Goal: Task Accomplishment & Management: Manage account settings

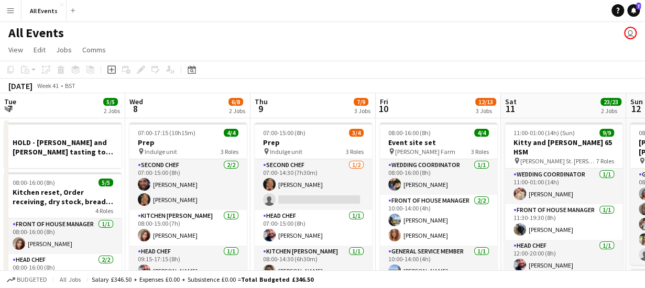
scroll to position [0, 361]
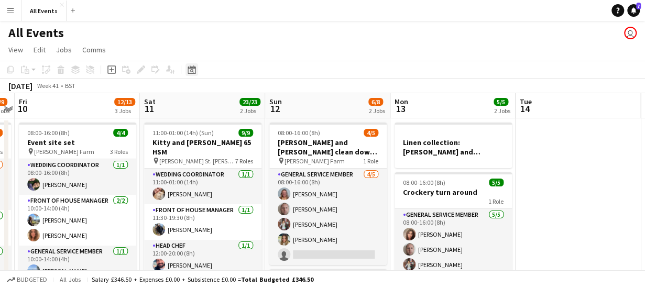
click at [194, 69] on icon at bounding box center [192, 70] width 8 height 8
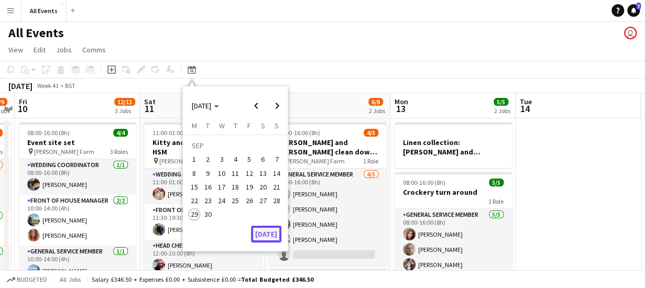
click at [266, 235] on button "[DATE]" at bounding box center [266, 234] width 30 height 17
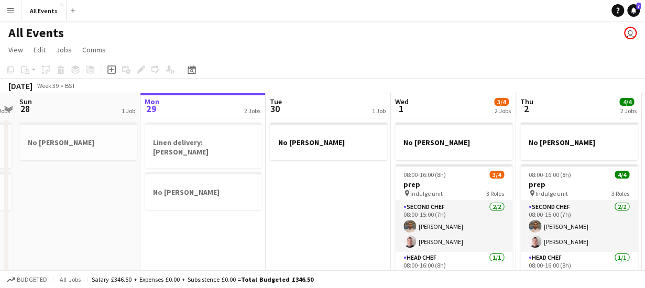
click at [291, 105] on app-board-header-date "Tue 30 1 Job" at bounding box center [328, 105] width 125 height 25
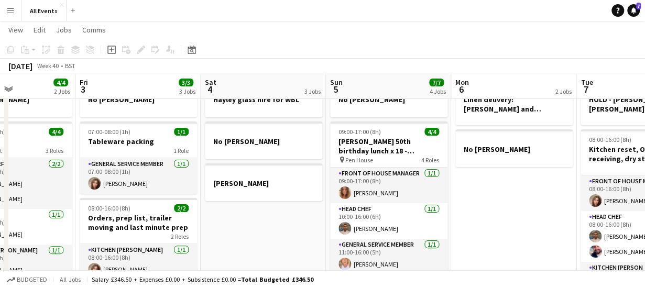
scroll to position [44, 0]
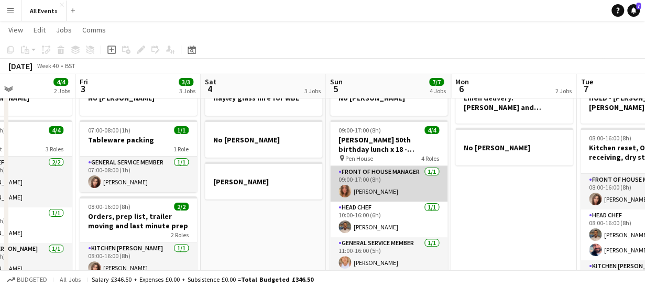
click at [396, 188] on app-card-role "Front of House Manager [DATE] 09:00-17:00 (8h) [PERSON_NAME]" at bounding box center [388, 184] width 117 height 36
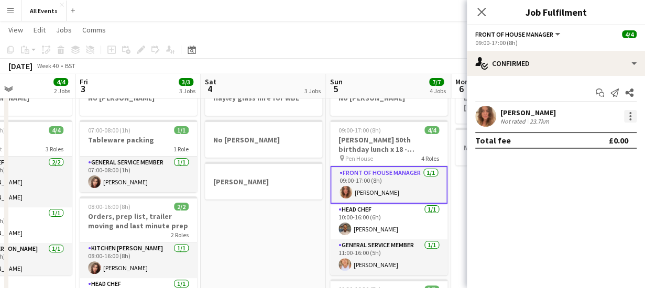
click at [633, 113] on div at bounding box center [630, 116] width 13 height 13
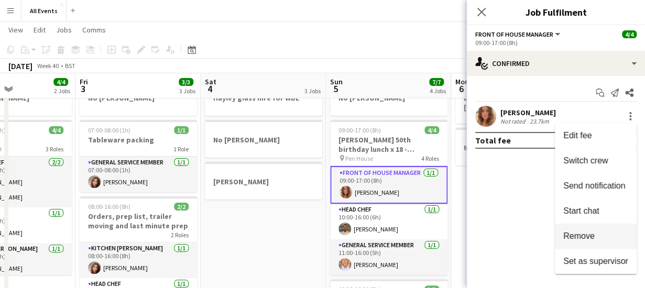
click at [603, 236] on span "Remove" at bounding box center [596, 236] width 65 height 9
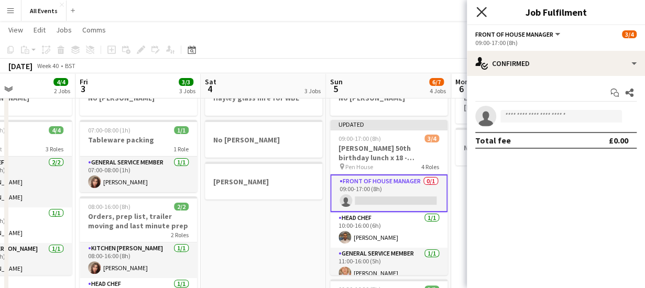
click at [483, 10] on icon at bounding box center [482, 12] width 10 height 10
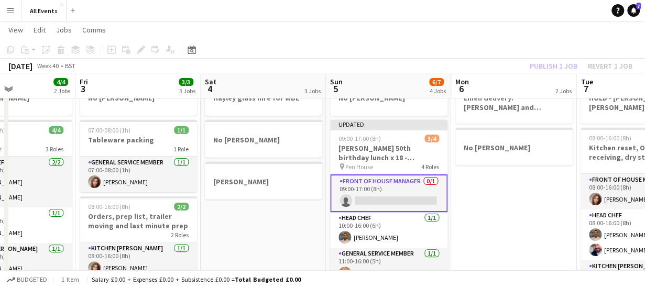
click at [429, 36] on app-page-menu "View Day view expanded Day view collapsed Month view Date picker Jump to [DATE]…" at bounding box center [322, 31] width 645 height 20
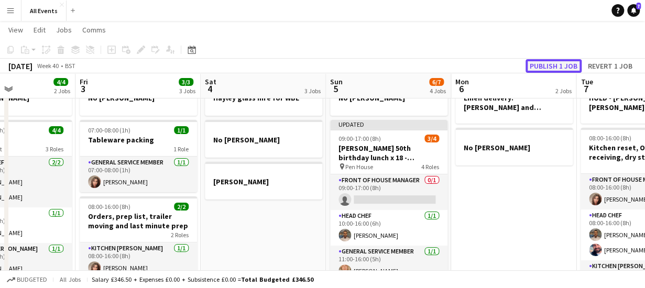
click at [538, 64] on button "Publish 1 job" at bounding box center [554, 66] width 56 height 14
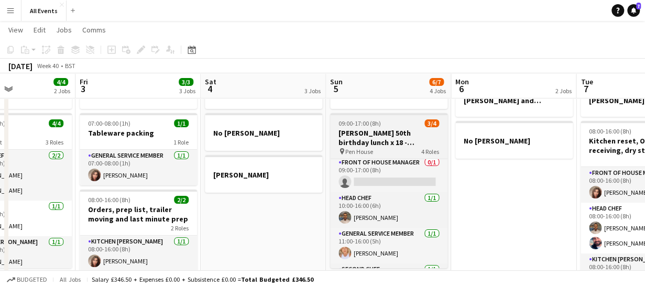
scroll to position [0, 0]
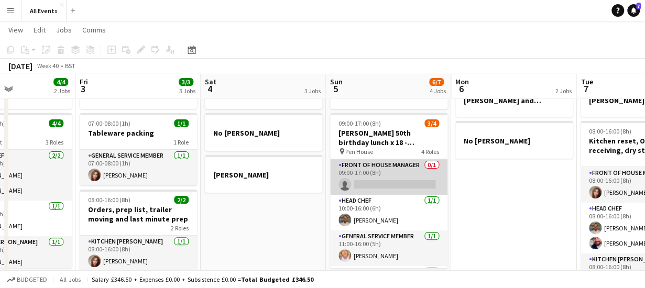
click at [375, 174] on app-card-role "Front of House Manager 0/1 09:00-17:00 (8h) single-neutral-actions" at bounding box center [388, 177] width 117 height 36
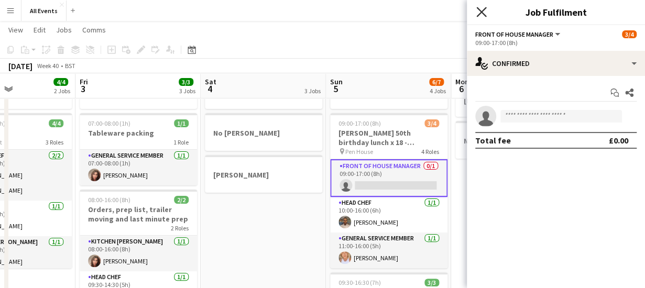
click at [484, 13] on icon "Close pop-in" at bounding box center [482, 12] width 10 height 10
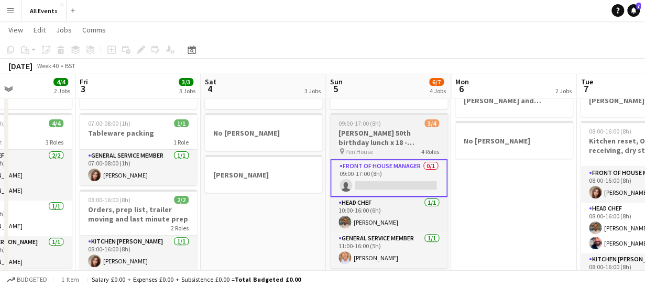
click at [409, 137] on h3 "[PERSON_NAME] 50th birthday lunch x 18 - [GEOGRAPHIC_DATA]" at bounding box center [388, 137] width 117 height 19
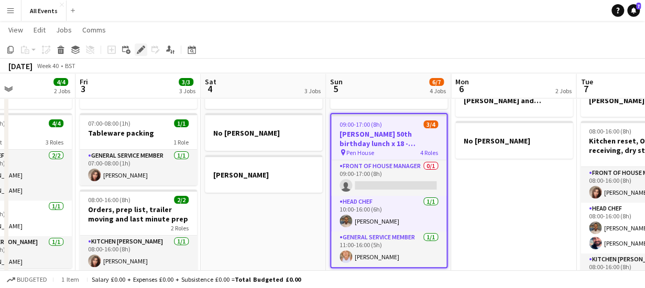
click at [142, 53] on icon "Edit" at bounding box center [141, 50] width 8 height 8
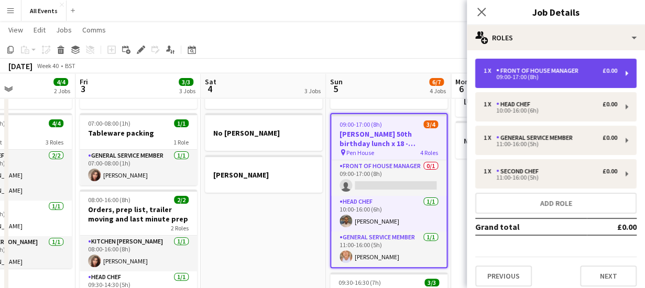
click at [531, 72] on div "Front of House Manager" at bounding box center [539, 70] width 87 height 7
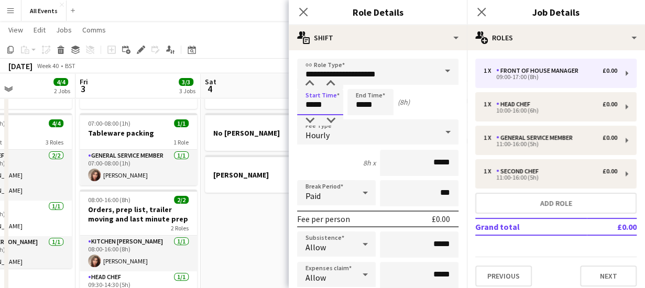
click at [330, 110] on input "*****" at bounding box center [320, 102] width 46 height 26
type input "*****"
click at [306, 81] on div at bounding box center [309, 84] width 21 height 10
click at [377, 104] on input "*****" at bounding box center [371, 102] width 46 height 26
type input "*****"
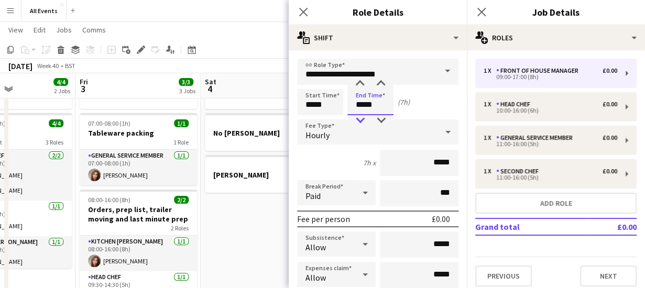
click at [361, 119] on div at bounding box center [360, 120] width 21 height 10
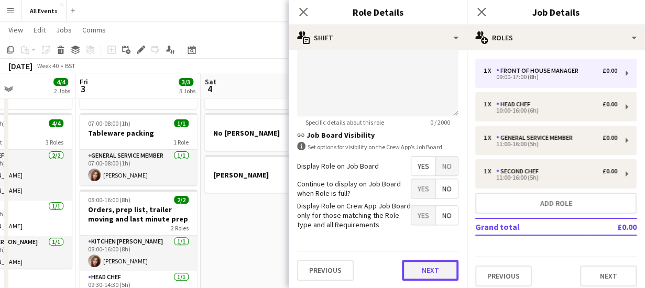
click at [425, 278] on button "Next" at bounding box center [430, 270] width 57 height 21
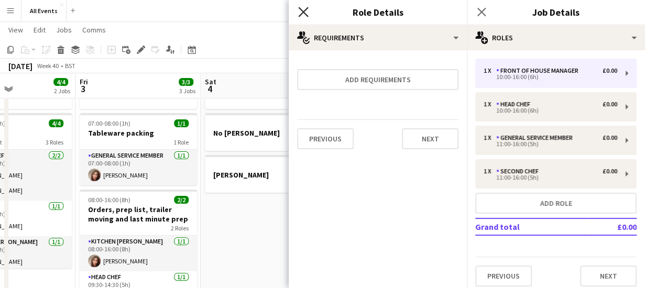
click at [304, 12] on icon at bounding box center [303, 12] width 10 height 10
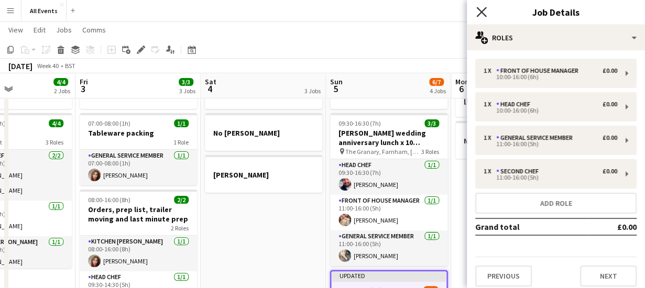
click at [482, 8] on icon "Close pop-in" at bounding box center [482, 12] width 10 height 10
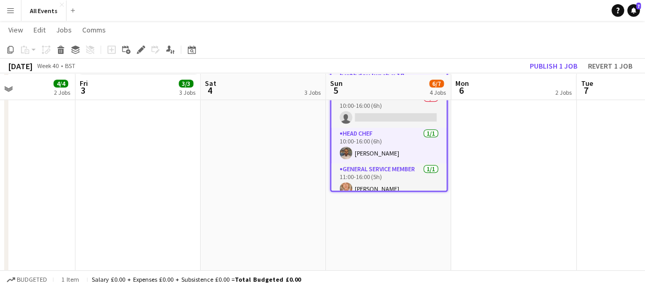
scroll to position [285, 0]
click at [559, 68] on button "Publish 1 job" at bounding box center [554, 66] width 56 height 14
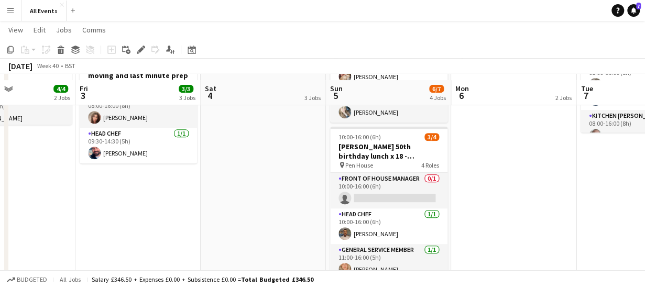
scroll to position [206, 0]
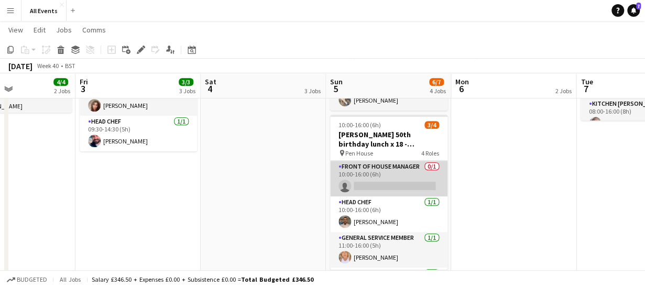
click at [396, 184] on app-card-role "Front of House Manager 0/1 10:00-16:00 (6h) single-neutral-actions" at bounding box center [388, 179] width 117 height 36
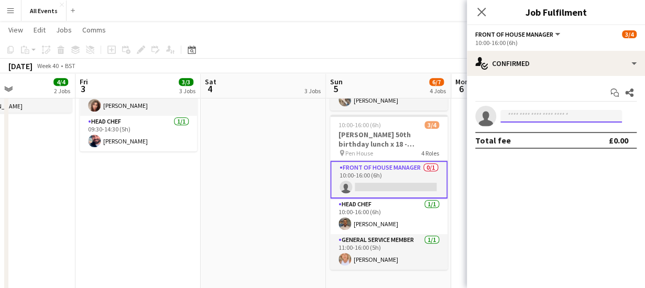
click at [520, 113] on input at bounding box center [562, 116] width 122 height 13
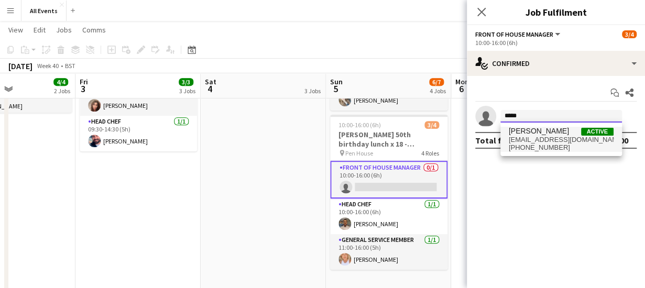
type input "*****"
click at [526, 138] on span "[EMAIL_ADDRESS][DOMAIN_NAME]" at bounding box center [561, 140] width 105 height 8
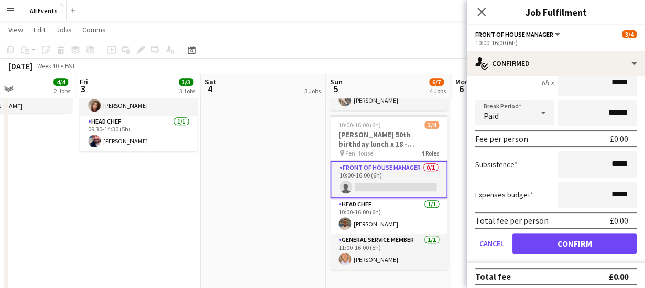
scroll to position [106, 0]
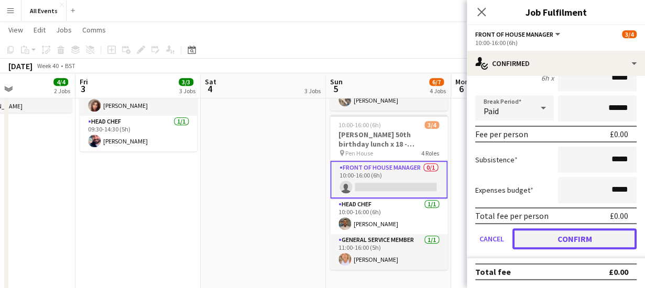
click at [601, 240] on button "Confirm" at bounding box center [575, 239] width 124 height 21
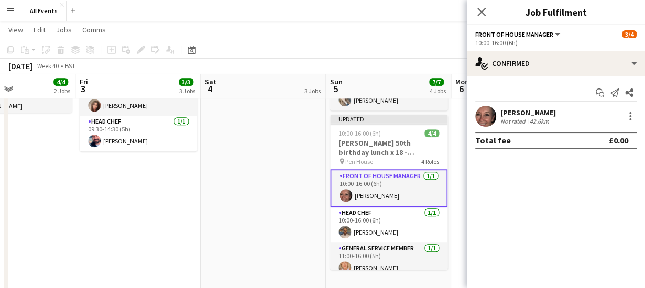
scroll to position [0, 0]
click at [483, 12] on icon "Close pop-in" at bounding box center [482, 12] width 10 height 10
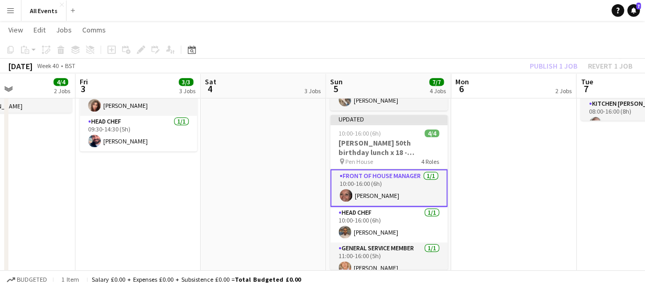
click at [504, 125] on app-date-cell "Linen delivery: [PERSON_NAME] and [PERSON_NAME] + Kitty and [PERSON_NAME] / col…" at bounding box center [513, 124] width 125 height 427
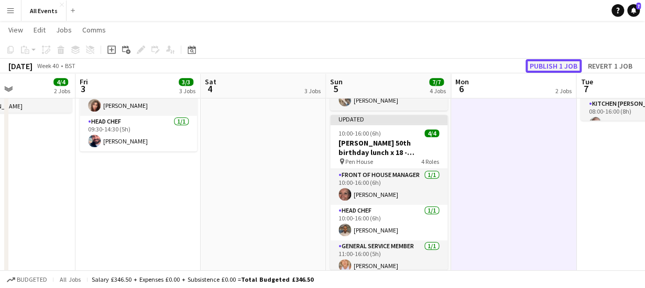
click at [557, 69] on button "Publish 1 job" at bounding box center [554, 66] width 56 height 14
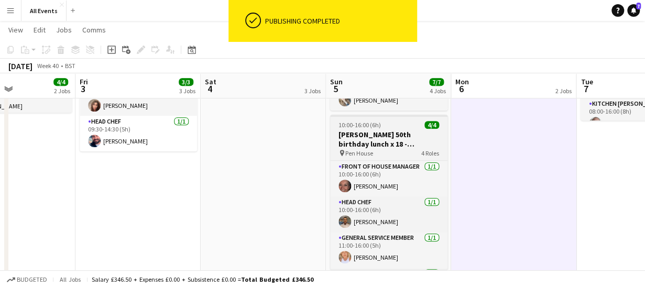
scroll to position [33, 0]
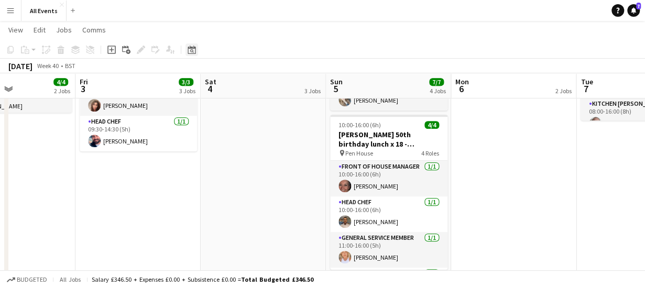
click at [192, 51] on icon "Date picker" at bounding box center [192, 50] width 8 height 8
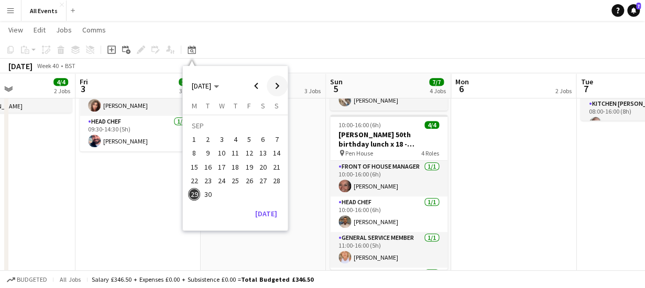
click at [276, 85] on span "Next month" at bounding box center [277, 85] width 21 height 21
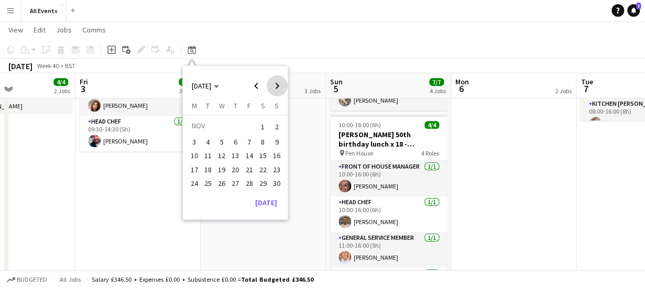
click at [276, 85] on span "Next month" at bounding box center [277, 85] width 21 height 21
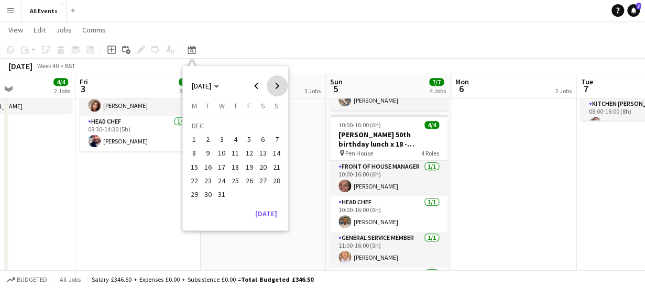
click at [276, 85] on span "Next month" at bounding box center [277, 85] width 21 height 21
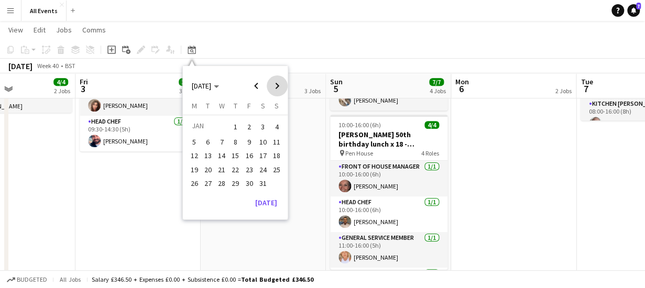
click at [276, 85] on span "Next month" at bounding box center [277, 85] width 21 height 21
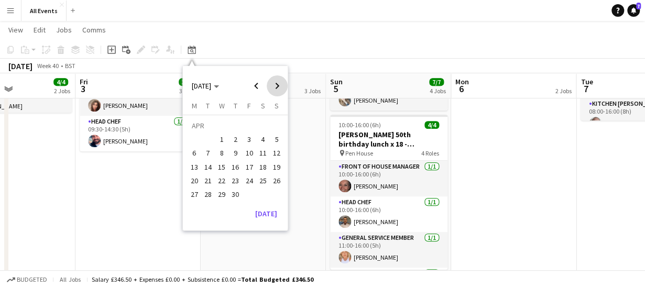
click at [276, 85] on span "Next month" at bounding box center [277, 85] width 21 height 21
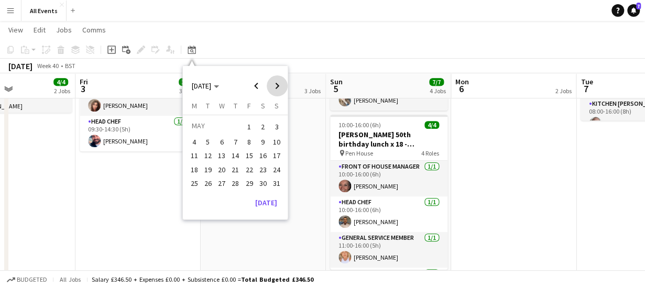
click at [276, 85] on span "Next month" at bounding box center [277, 85] width 21 height 21
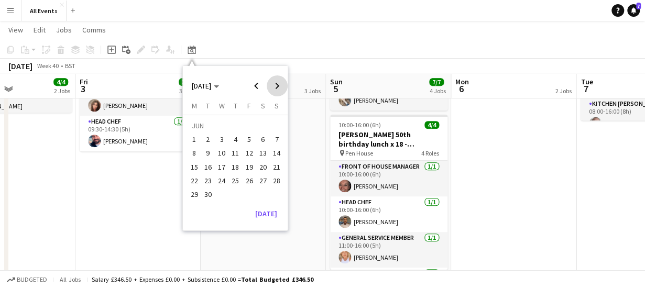
click at [276, 85] on span "Next month" at bounding box center [277, 85] width 21 height 21
click at [277, 127] on span "2" at bounding box center [277, 127] width 13 height 15
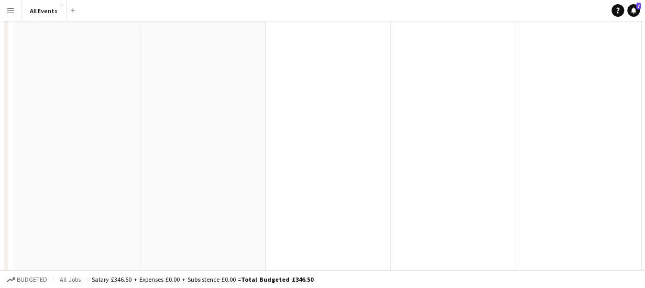
scroll to position [0, 0]
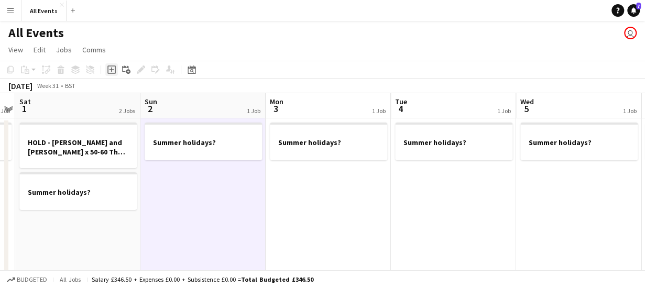
click at [114, 70] on icon at bounding box center [111, 70] width 5 height 5
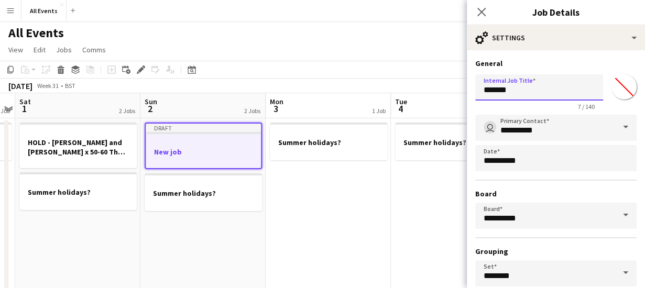
click at [542, 92] on input "*******" at bounding box center [539, 87] width 128 height 26
type input "*"
click at [567, 91] on input "**********" at bounding box center [535, 87] width 120 height 26
click at [558, 89] on input "**********" at bounding box center [535, 87] width 120 height 26
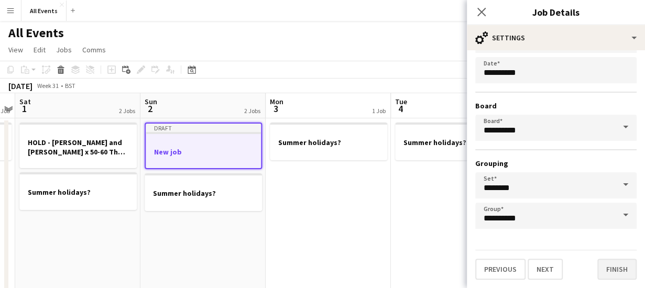
type input "**********"
click at [607, 274] on button "Finish" at bounding box center [617, 269] width 39 height 21
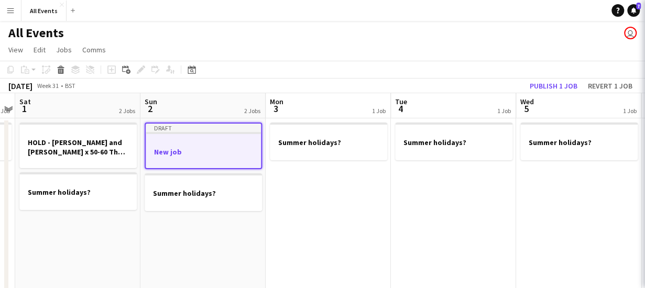
scroll to position [0, 0]
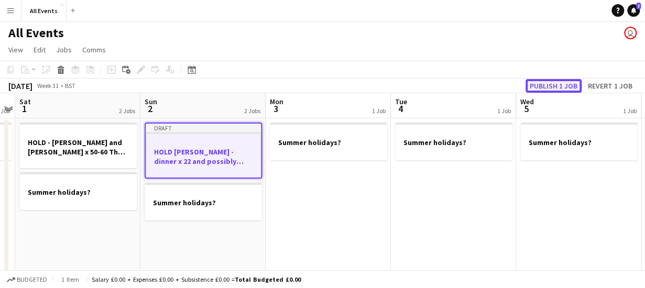
click at [557, 83] on button "Publish 1 job" at bounding box center [554, 86] width 56 height 14
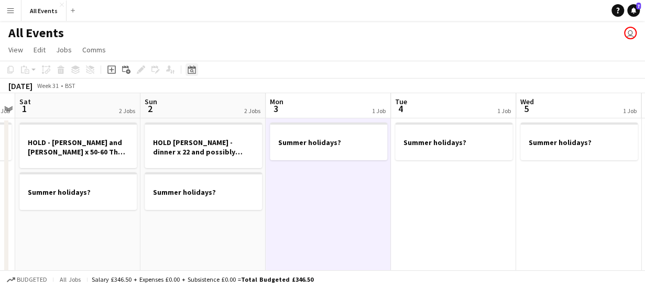
click at [190, 73] on icon "Date picker" at bounding box center [192, 70] width 8 height 8
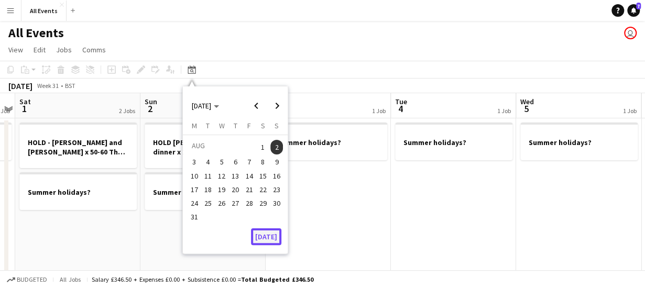
click at [272, 235] on button "[DATE]" at bounding box center [266, 237] width 30 height 17
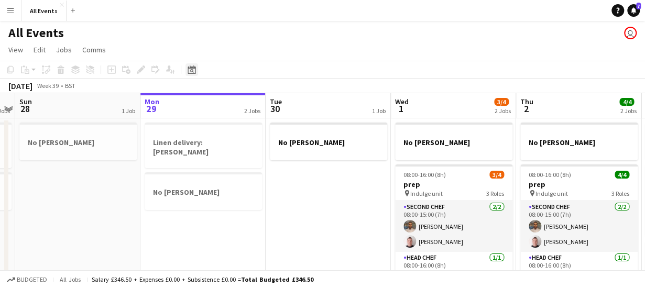
click at [192, 69] on icon at bounding box center [192, 70] width 8 height 8
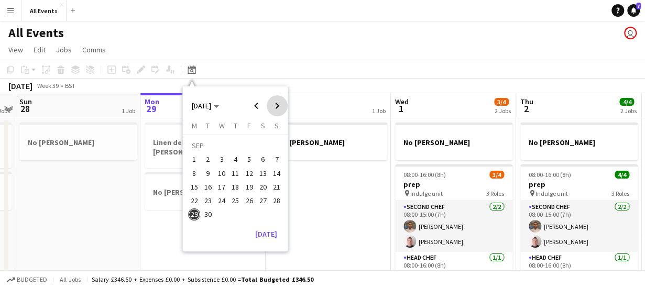
click at [278, 106] on span "Next month" at bounding box center [277, 105] width 21 height 21
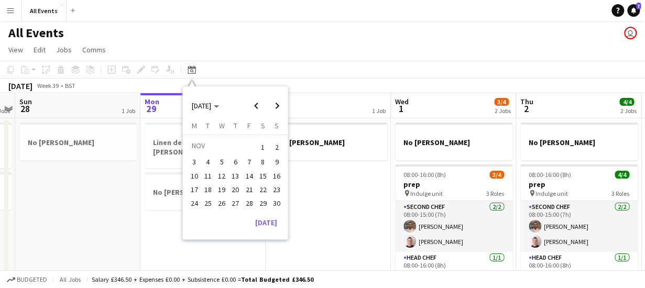
click at [251, 163] on span "7" at bounding box center [249, 162] width 13 height 13
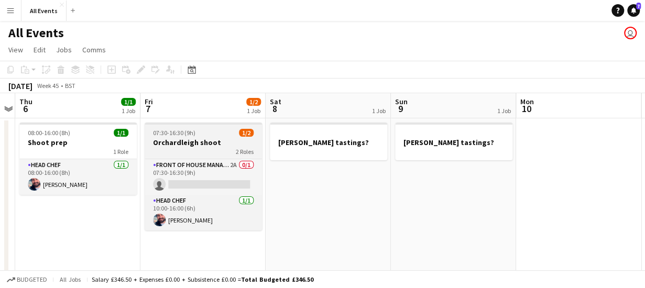
click at [204, 144] on h3 "Orchardleigh shoot" at bounding box center [203, 142] width 117 height 9
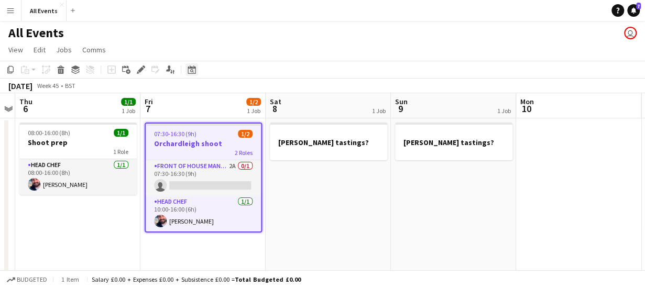
click at [190, 68] on icon at bounding box center [192, 70] width 8 height 8
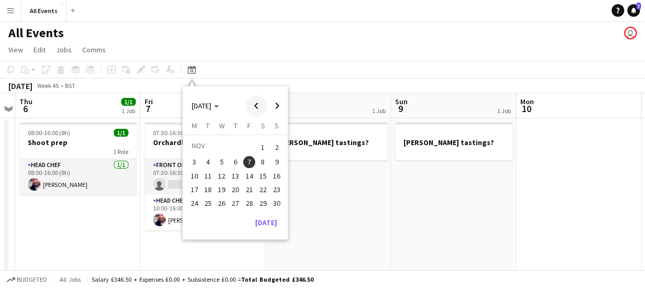
click at [256, 106] on span "Previous month" at bounding box center [256, 105] width 21 height 21
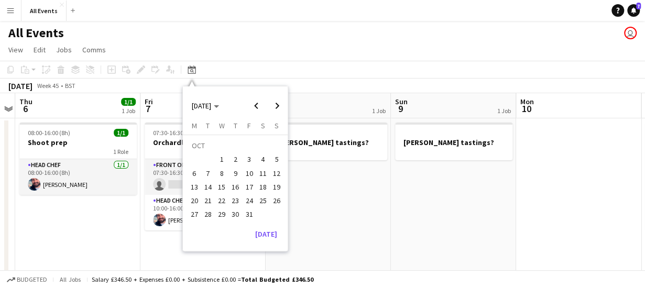
click at [245, 217] on span "31" at bounding box center [249, 215] width 13 height 13
